Goal: Task Accomplishment & Management: Manage account settings

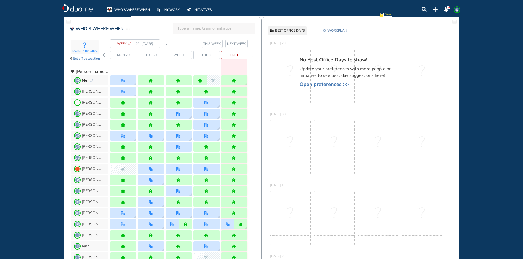
click at [167, 44] on img "forward week" at bounding box center [166, 43] width 2 height 4
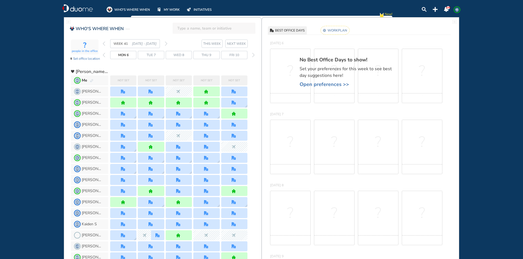
click at [340, 30] on rect at bounding box center [335, 30] width 29 height 9
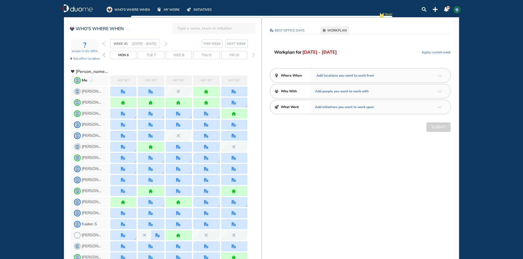
click at [439, 74] on img "arrow-down-a5b4c4" at bounding box center [440, 75] width 4 height 2
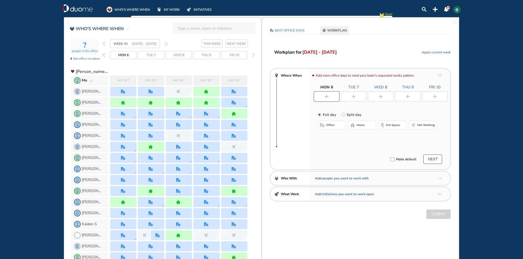
click at [330, 96] on div at bounding box center [327, 96] width 26 height 10
click at [328, 124] on span "office" at bounding box center [330, 125] width 8 height 4
click at [329, 135] on button "Select location" at bounding box center [333, 136] width 22 height 6
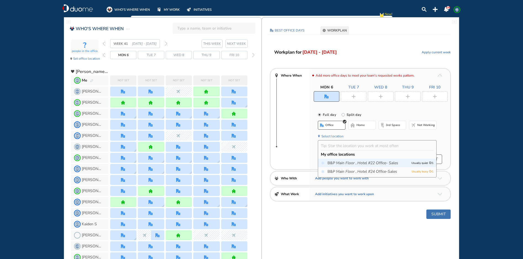
click at [343, 164] on icon "Main Floor ," at bounding box center [346, 163] width 20 height 6
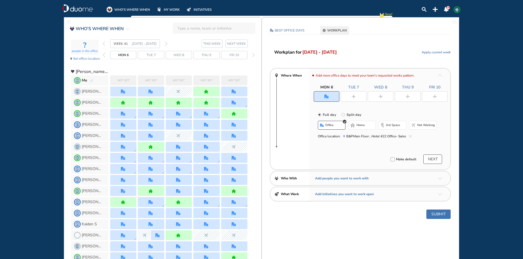
click at [355, 95] on img "plus-rounded-bdbdbd" at bounding box center [354, 96] width 4 height 4
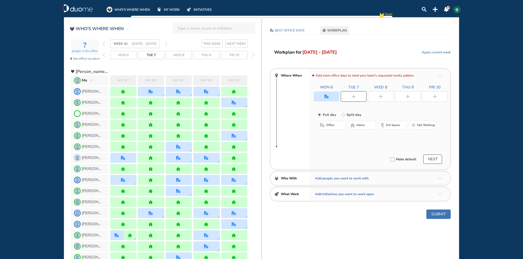
click at [362, 124] on span "home" at bounding box center [361, 125] width 8 height 4
click at [383, 96] on div at bounding box center [381, 96] width 26 height 10
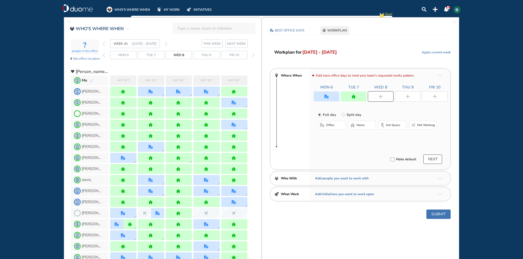
click at [362, 126] on span "home" at bounding box center [361, 125] width 8 height 4
click at [406, 98] on img "plus-rounded-bdbdbd" at bounding box center [408, 96] width 4 height 4
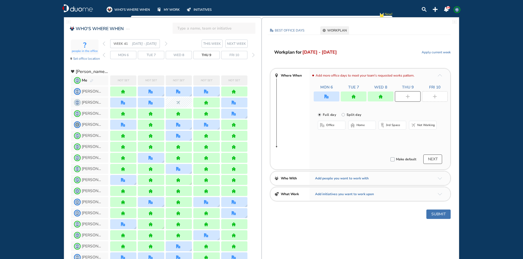
drag, startPoint x: 363, startPoint y: 125, endPoint x: 373, endPoint y: 125, distance: 10.2
click at [363, 125] on span "home" at bounding box center [361, 125] width 8 height 4
drag, startPoint x: 435, startPoint y: 97, endPoint x: 368, endPoint y: 115, distance: 69.3
click at [433, 97] on div at bounding box center [435, 96] width 26 height 10
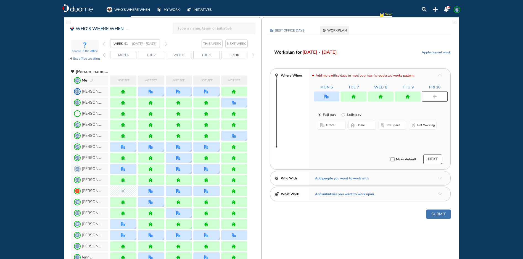
drag, startPoint x: 363, startPoint y: 125, endPoint x: 366, endPoint y: 126, distance: 3.1
click at [363, 125] on span "home" at bounding box center [361, 125] width 8 height 4
click at [442, 217] on button "Submit" at bounding box center [439, 213] width 24 height 9
